Goal: Transaction & Acquisition: Purchase product/service

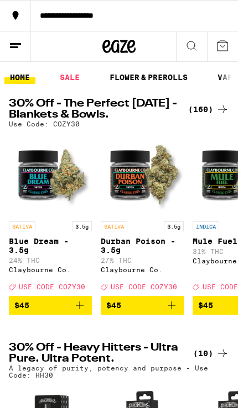
click at [219, 111] on icon at bounding box center [222, 109] width 13 height 13
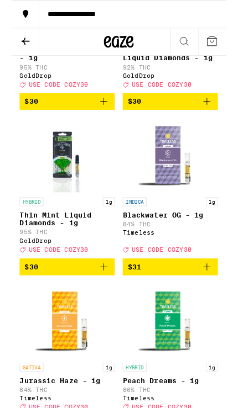
scroll to position [9127, 0]
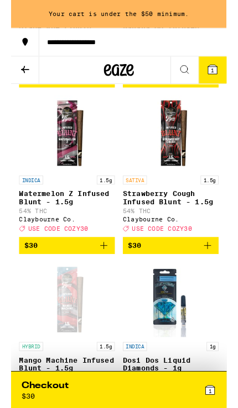
scroll to position [8634, 0]
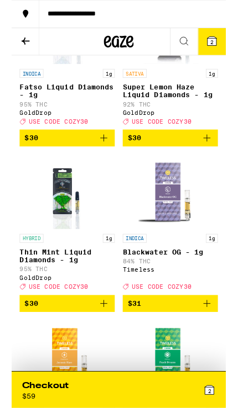
scroll to position [9086, 0]
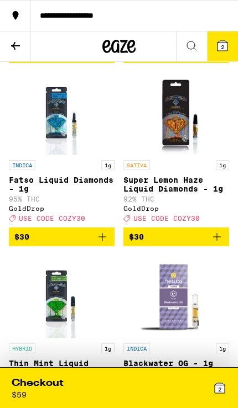
click at [216, 382] on icon at bounding box center [219, 388] width 13 height 13
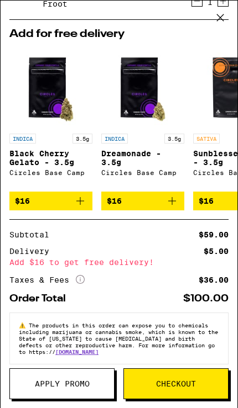
scroll to position [98, 0]
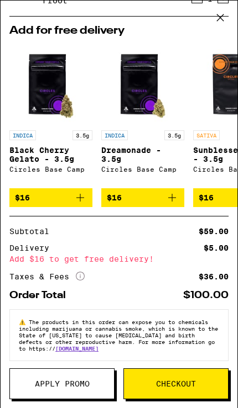
click at [222, 29] on button at bounding box center [220, 18] width 34 height 35
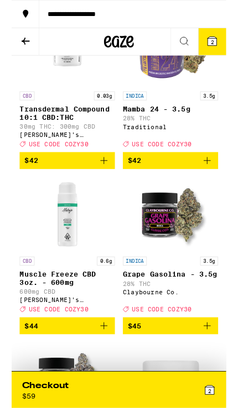
scroll to position [11624, 0]
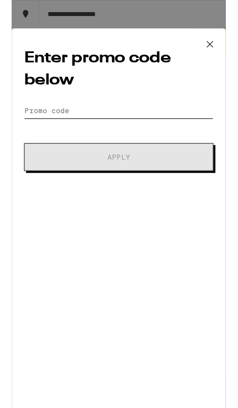
click at [195, 117] on input "Promo Code" at bounding box center [119, 123] width 210 height 17
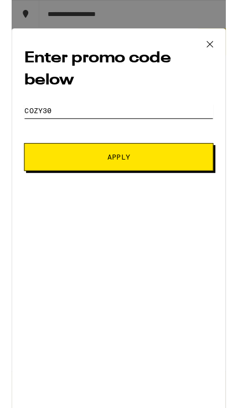
type input "cozy30"
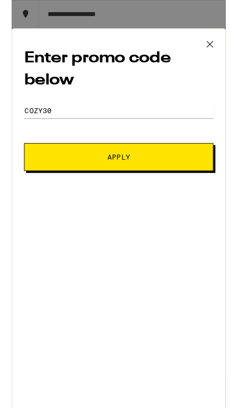
click at [198, 187] on button "Apply" at bounding box center [119, 174] width 210 height 31
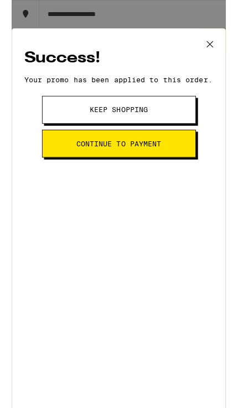
click at [180, 162] on button "Continue to payment" at bounding box center [119, 159] width 171 height 31
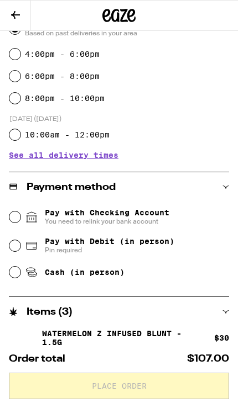
scroll to position [281, 0]
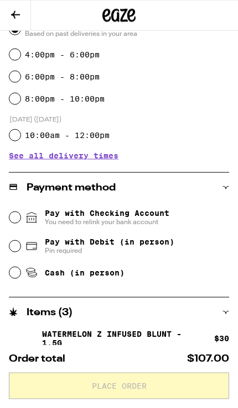
click at [201, 279] on div "Cash (in person)" at bounding box center [118, 273] width 219 height 24
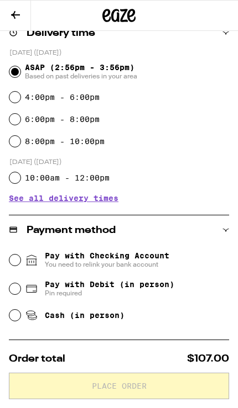
scroll to position [238, 0]
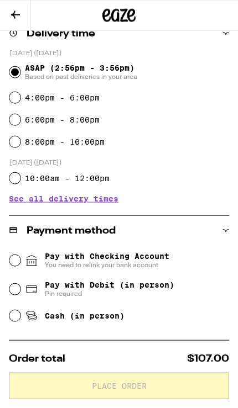
click at [123, 313] on span "Cash (in person)" at bounding box center [74, 315] width 99 height 13
click at [20, 313] on input "Cash (in person)" at bounding box center [14, 316] width 11 height 11
radio input "true"
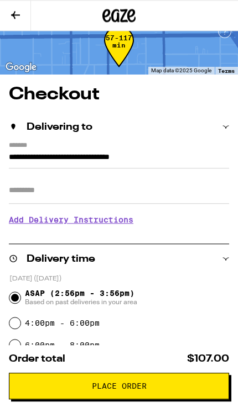
scroll to position [0, 0]
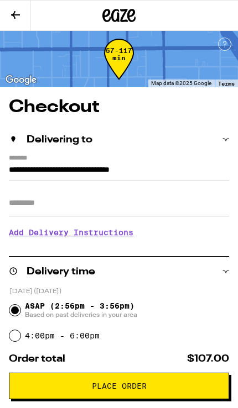
click at [170, 206] on input "Apt/Suite" at bounding box center [119, 203] width 220 height 27
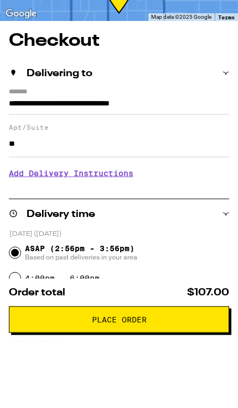
type input "**"
click at [44, 227] on h3 "Add Delivery Instructions" at bounding box center [119, 239] width 220 height 25
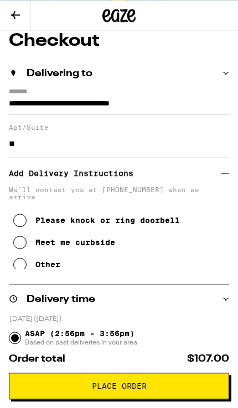
click at [22, 269] on icon at bounding box center [19, 264] width 13 height 13
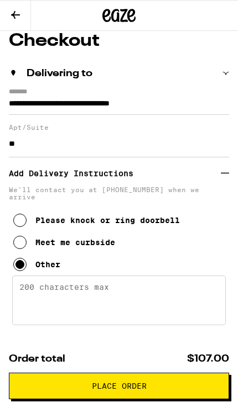
click at [180, 290] on textarea "Enter any other delivery instructions you want driver to know" at bounding box center [118, 301] width 213 height 50
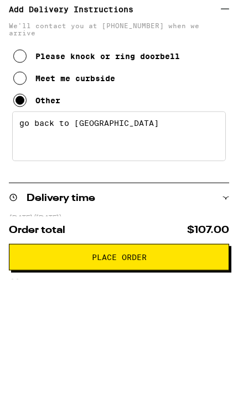
click at [72, 240] on textarea "go back to [GEOGRAPHIC_DATA]" at bounding box center [118, 265] width 213 height 50
click at [207, 240] on textarea "go back to W [GEOGRAPHIC_DATA]" at bounding box center [118, 265] width 213 height 50
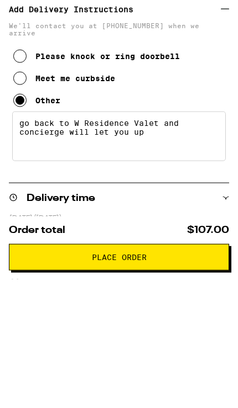
click at [166, 240] on textarea "go back to W Residence Valet and concierge will let you up" at bounding box center [118, 265] width 213 height 50
click at [145, 175] on div "**********" at bounding box center [119, 182] width 220 height 259
click at [122, 240] on textarea "go back to W Residence Valet and concierge will let you up" at bounding box center [118, 265] width 213 height 50
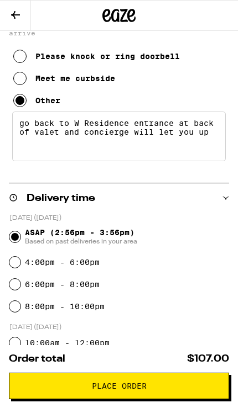
type textarea "go back to W Residence entrance at back of valet and concierge will let you up"
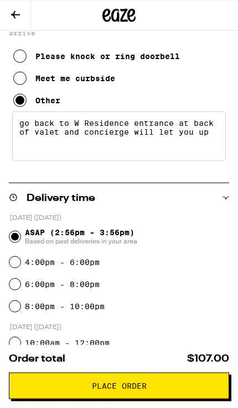
scroll to position [231, 0]
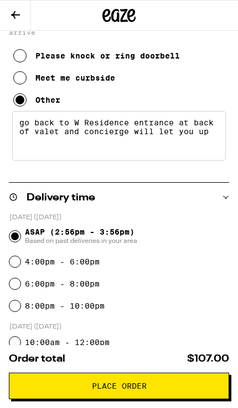
click at [149, 394] on button "Place Order" at bounding box center [119, 386] width 220 height 27
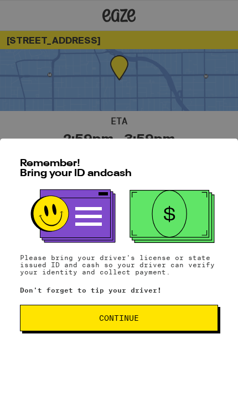
click at [195, 322] on span "Continue" at bounding box center [118, 318] width 179 height 8
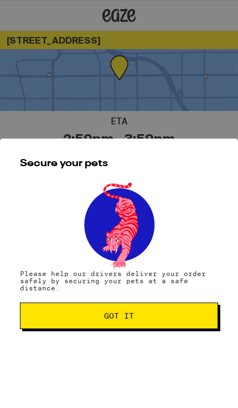
click at [200, 317] on button "Got it" at bounding box center [119, 316] width 198 height 27
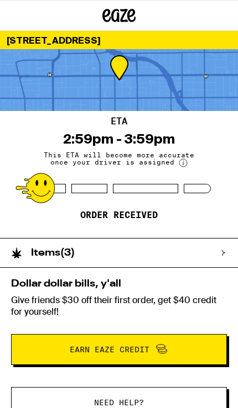
click at [218, 254] on div "Items ( 3 )" at bounding box center [113, 253] width 227 height 29
